Goal: Navigation & Orientation: Find specific page/section

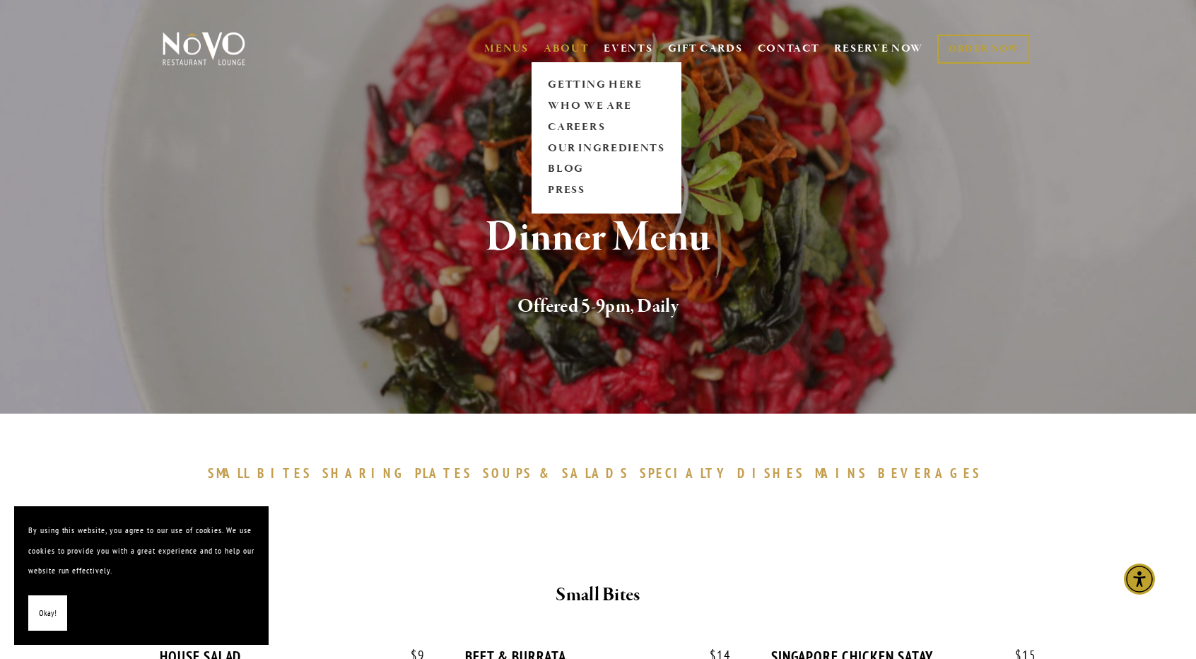
click at [555, 43] on link "ABOUT" at bounding box center [567, 49] width 46 height 14
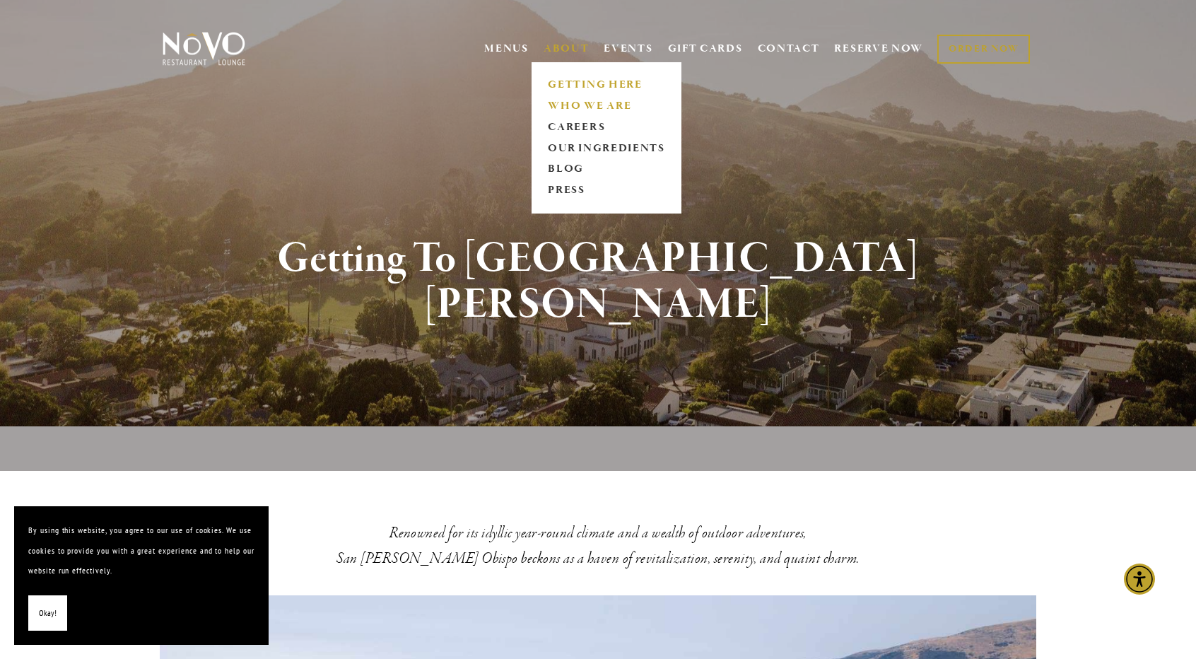
click at [574, 107] on link "WHO WE ARE" at bounding box center [607, 105] width 126 height 21
